Goal: Check status

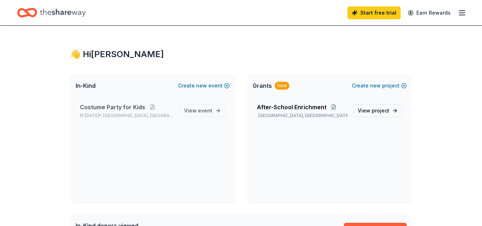
click at [122, 106] on span "Costume Party for Kids" at bounding box center [112, 107] width 65 height 9
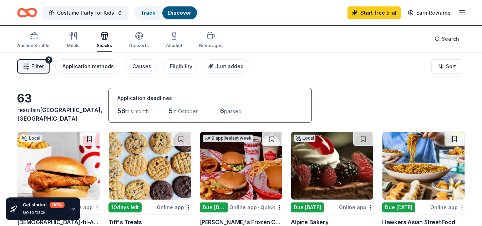
click at [74, 64] on div "Application methods" at bounding box center [87, 66] width 51 height 9
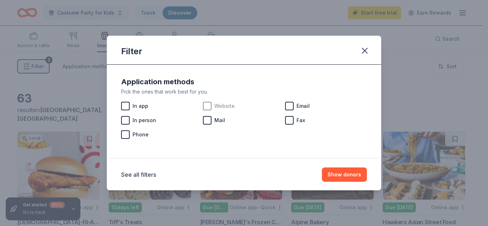
click at [207, 106] on div at bounding box center [207, 106] width 9 height 9
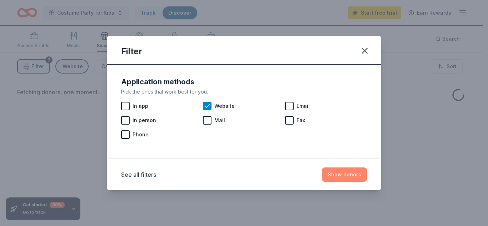
click at [342, 174] on button "Show donors" at bounding box center [344, 174] width 45 height 14
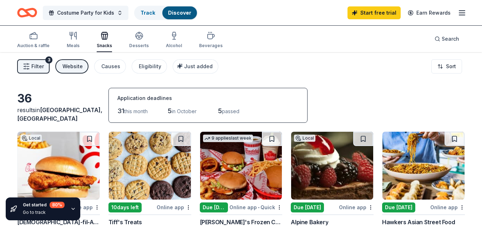
click at [38, 210] on div "Go to track" at bounding box center [44, 213] width 42 height 6
click at [72, 208] on icon "button" at bounding box center [73, 209] width 6 height 6
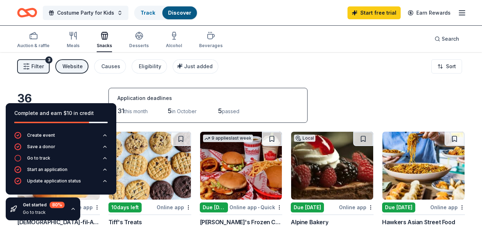
click at [72, 208] on icon "button" at bounding box center [73, 209] width 6 height 6
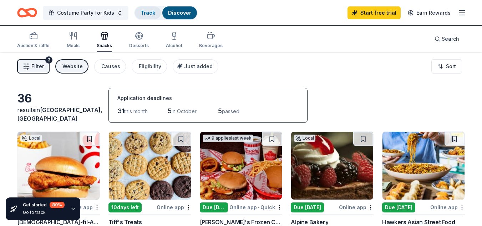
click at [152, 11] on link "Track" at bounding box center [148, 13] width 15 height 6
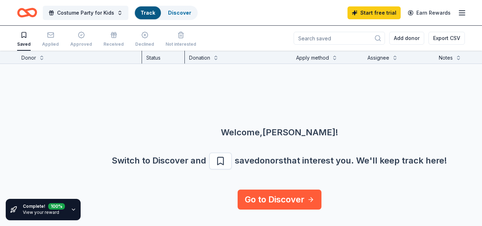
scroll to position [0, 0]
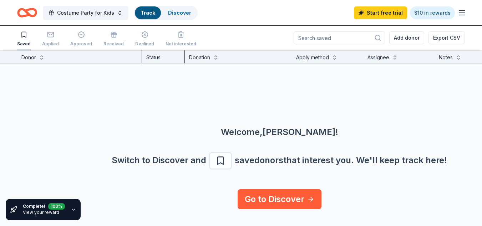
click at [32, 212] on link "View your reward" at bounding box center [41, 212] width 36 height 5
click at [72, 208] on icon "button" at bounding box center [74, 210] width 6 height 6
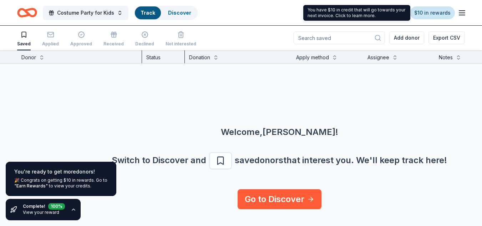
click at [428, 15] on link "$10 in rewards" at bounding box center [432, 12] width 45 height 13
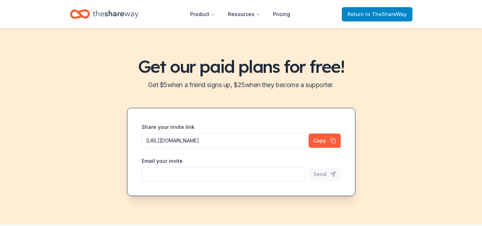
click at [396, 11] on span "to TheShareWay" at bounding box center [386, 14] width 41 height 6
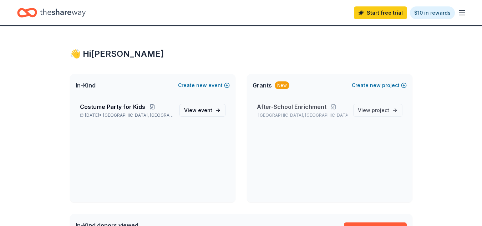
click at [289, 104] on span "After-School Enrichment" at bounding box center [292, 106] width 70 height 9
